Goal: Task Accomplishment & Management: Use online tool/utility

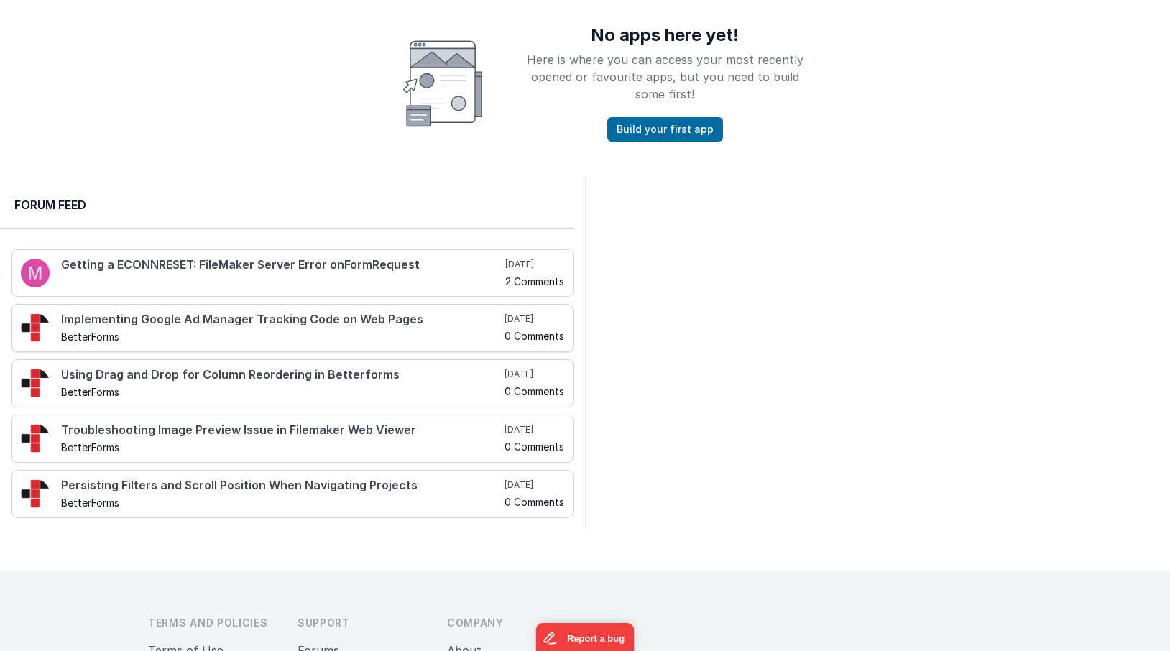
scroll to position [331, 0]
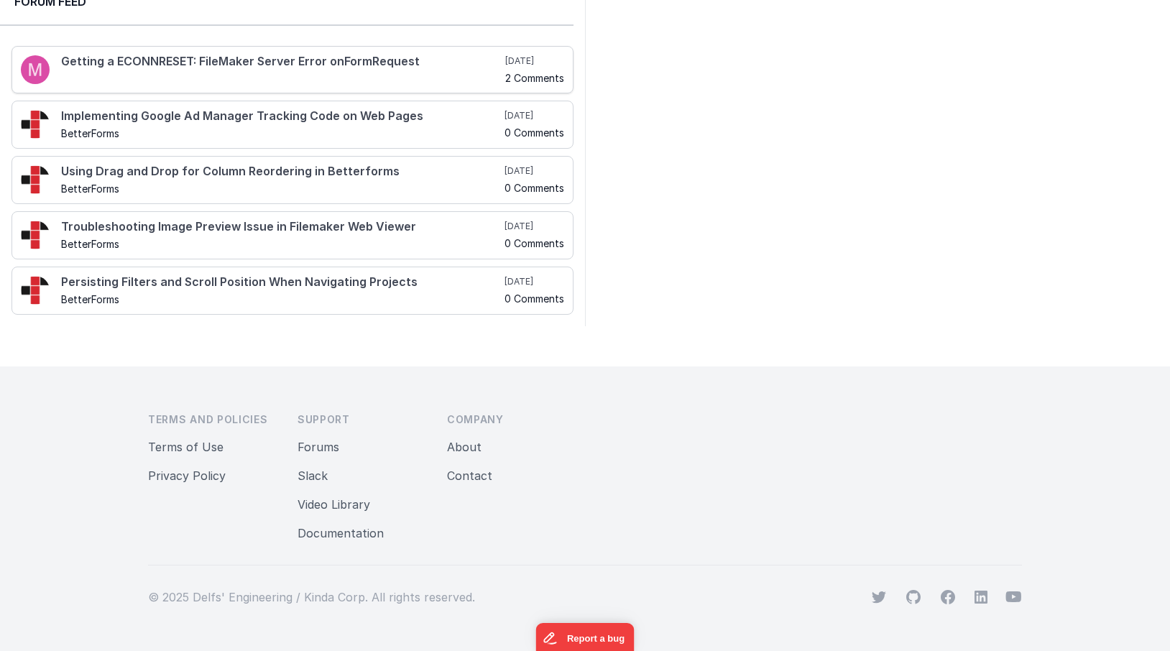
click at [192, 81] on div "Getting a ECONNRESET: FileMaker Server Error onFormRequest" at bounding box center [283, 69] width 444 height 28
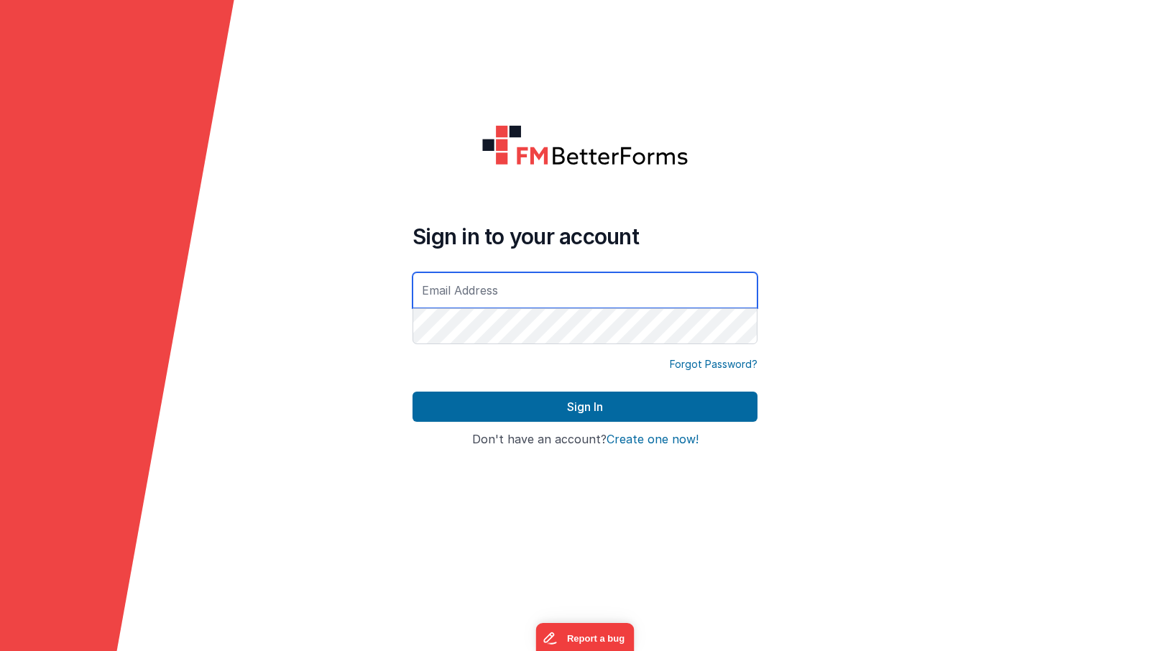
type input "[EMAIL_ADDRESS][DOMAIN_NAME]"
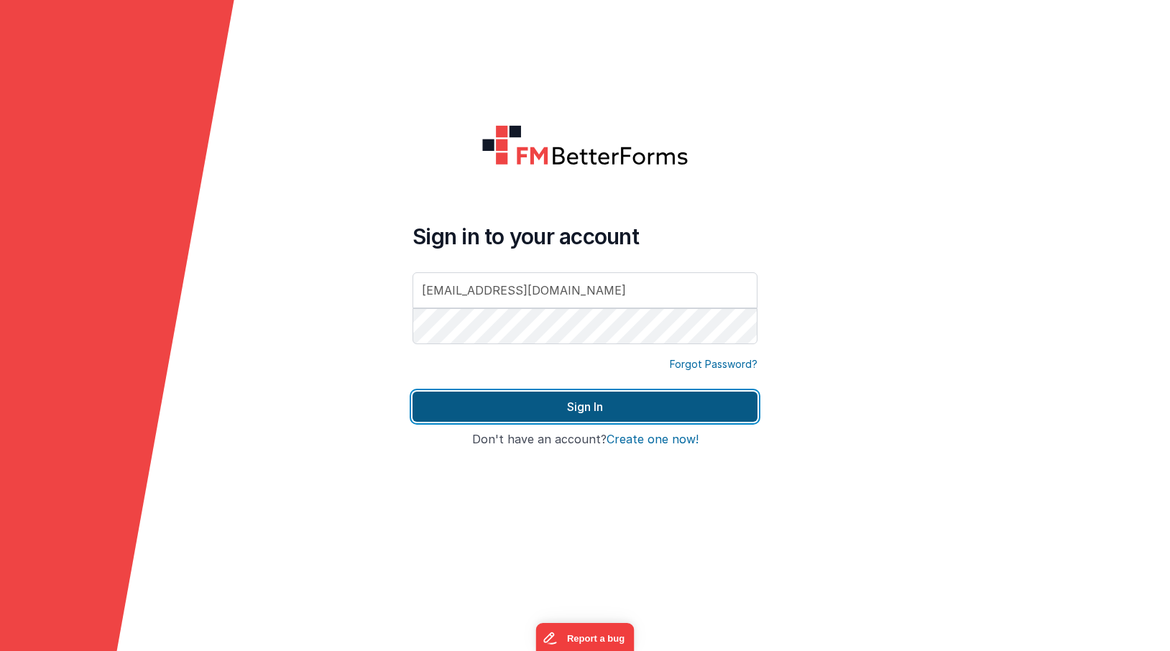
click at [607, 406] on button "Sign In" at bounding box center [584, 407] width 345 height 30
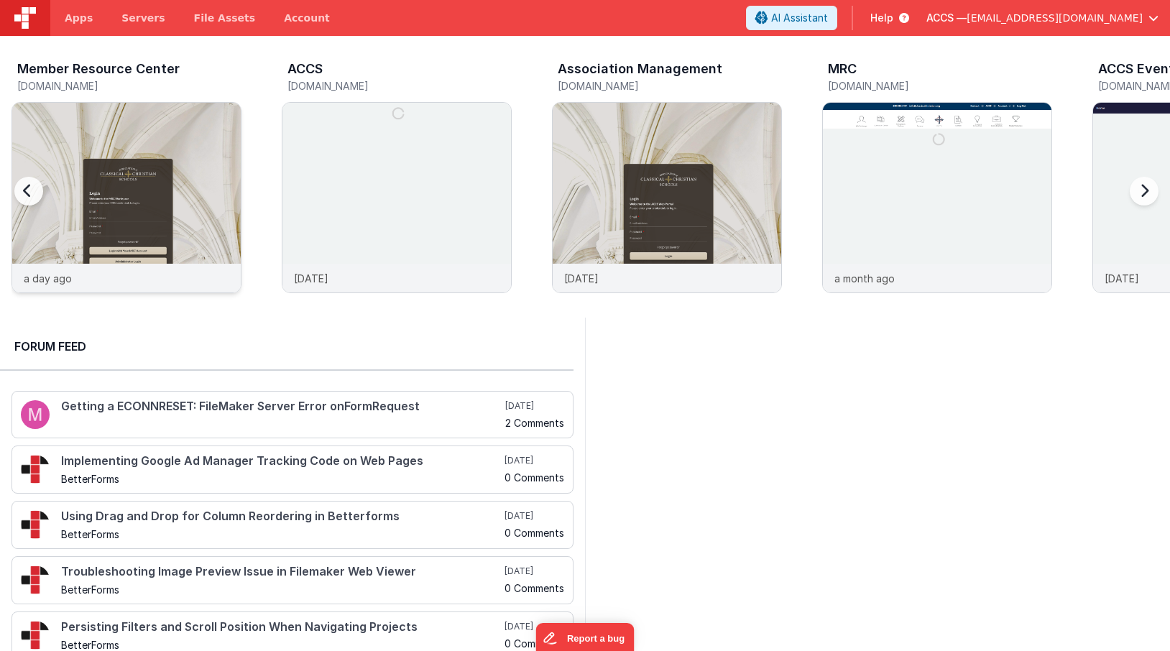
click at [101, 150] on img at bounding box center [126, 217] width 228 height 228
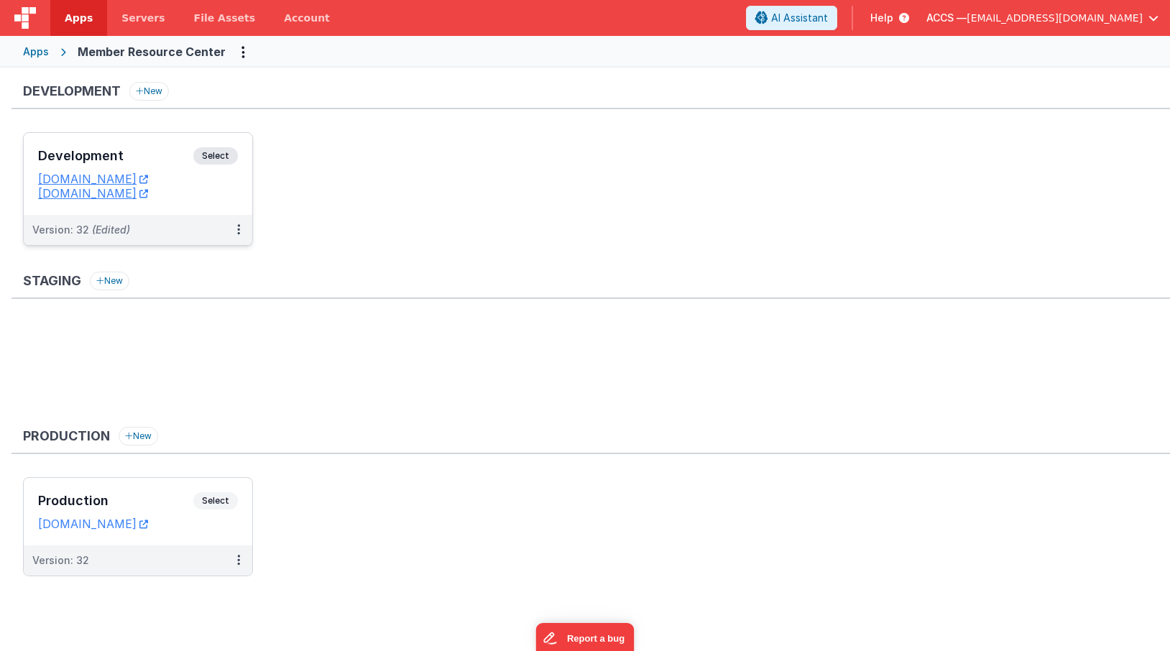
click at [175, 154] on h3 "Development" at bounding box center [115, 156] width 155 height 14
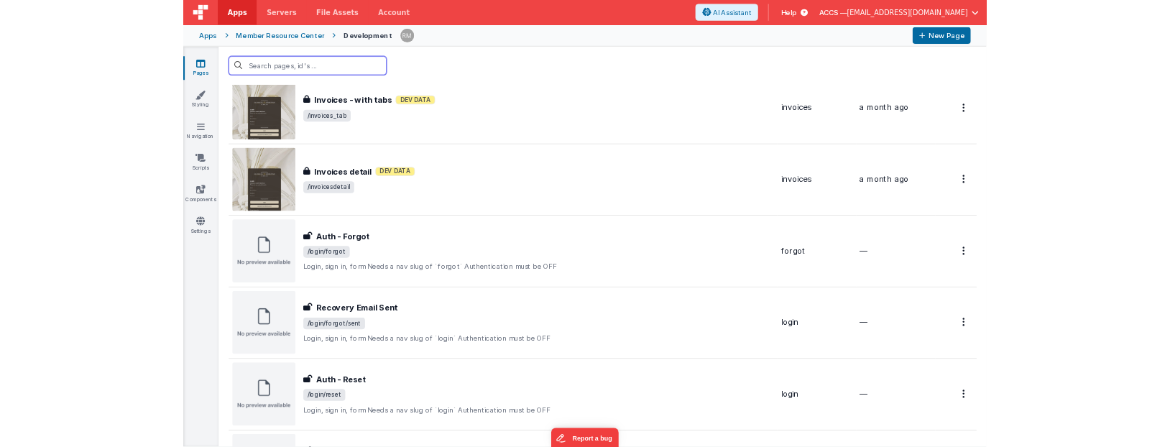
scroll to position [570, 0]
